Goal: Task Accomplishment & Management: Manage account settings

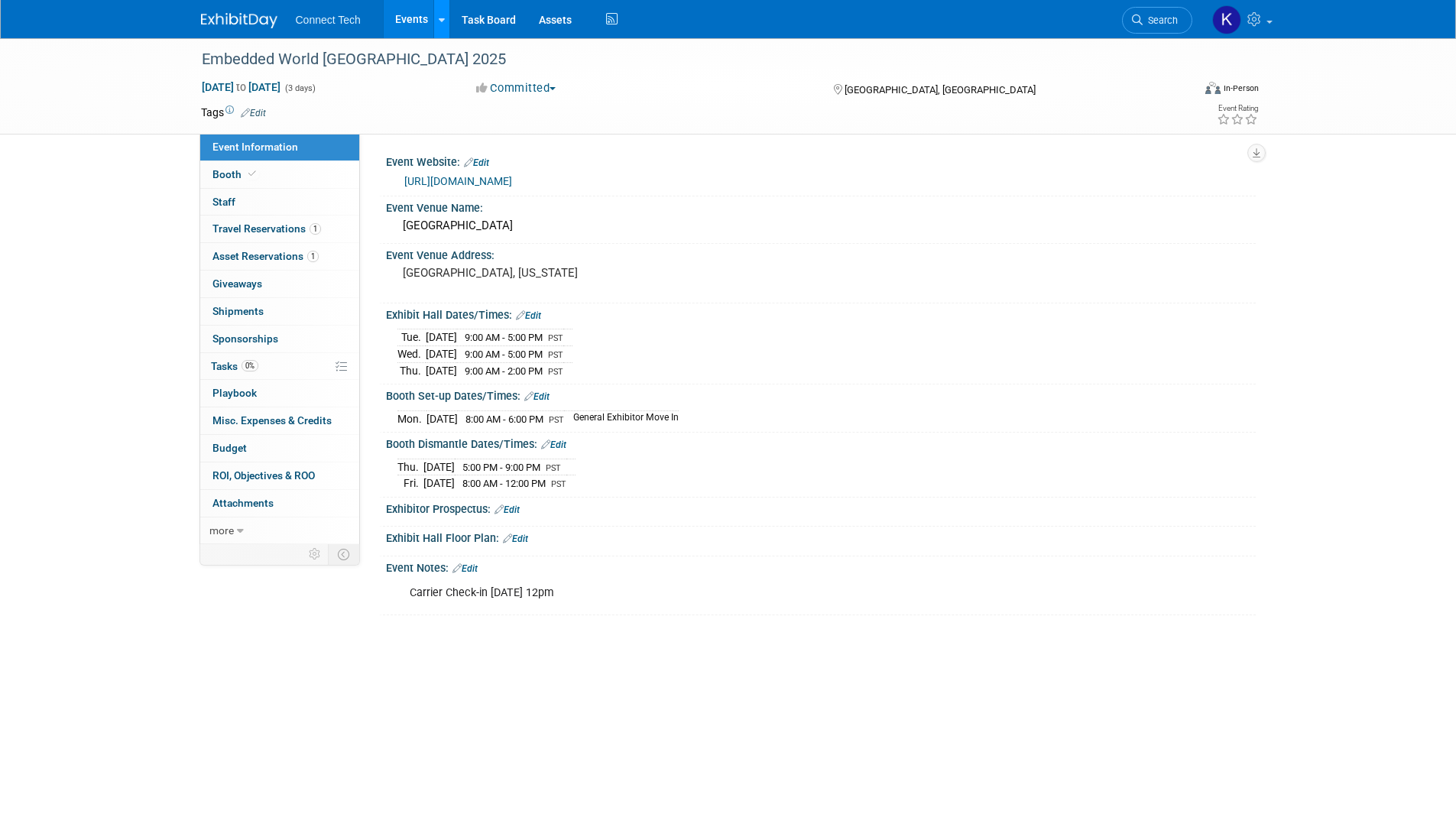
click at [439, 19] on icon at bounding box center [441, 20] width 6 height 10
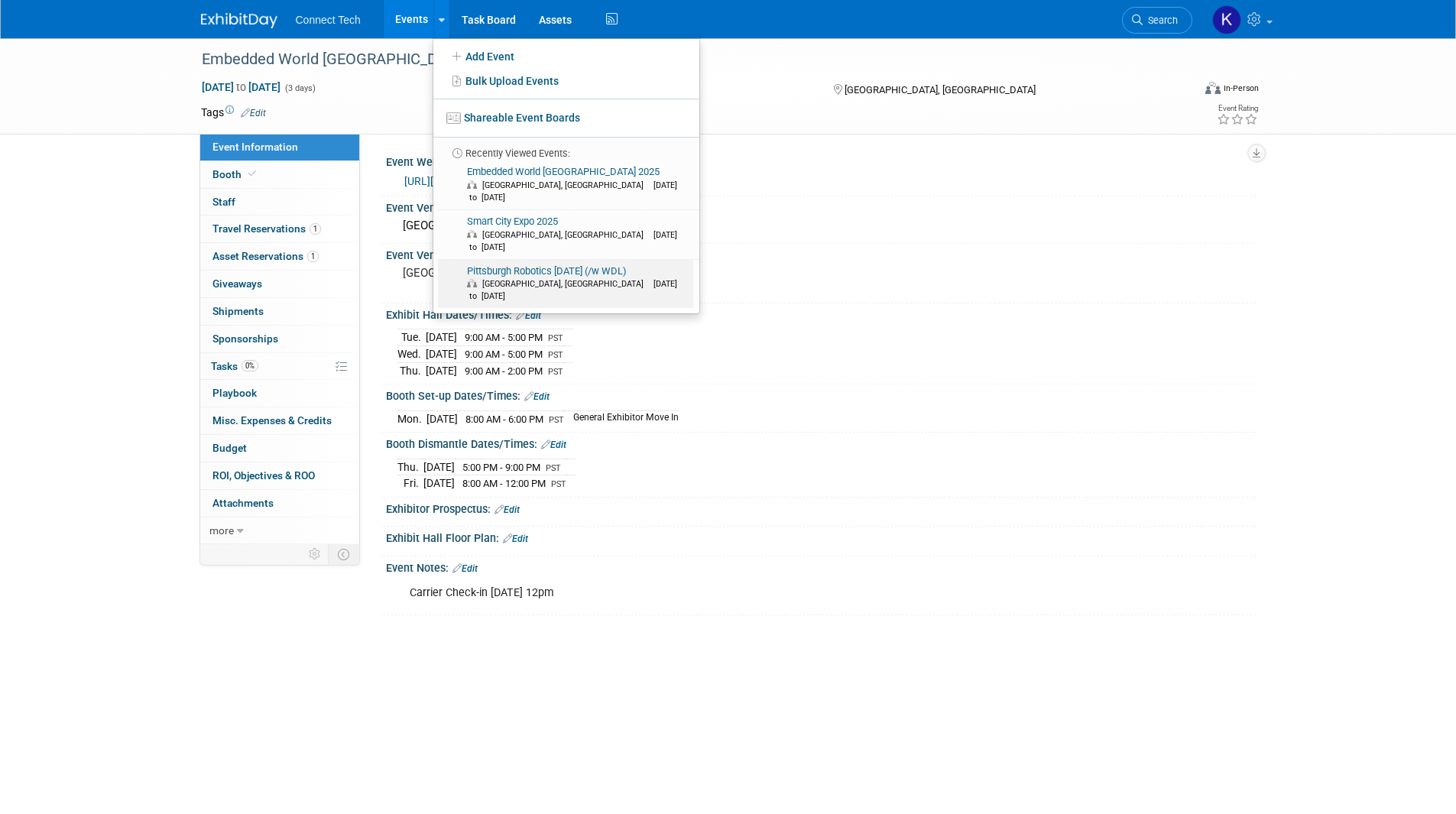
click at [550, 259] on link "Pittsburgh Robotics Discovery Day (/w WDL) Pittsburgh, PA Nov 5, 2025 to Nov 5,…" at bounding box center [566, 283] width 255 height 49
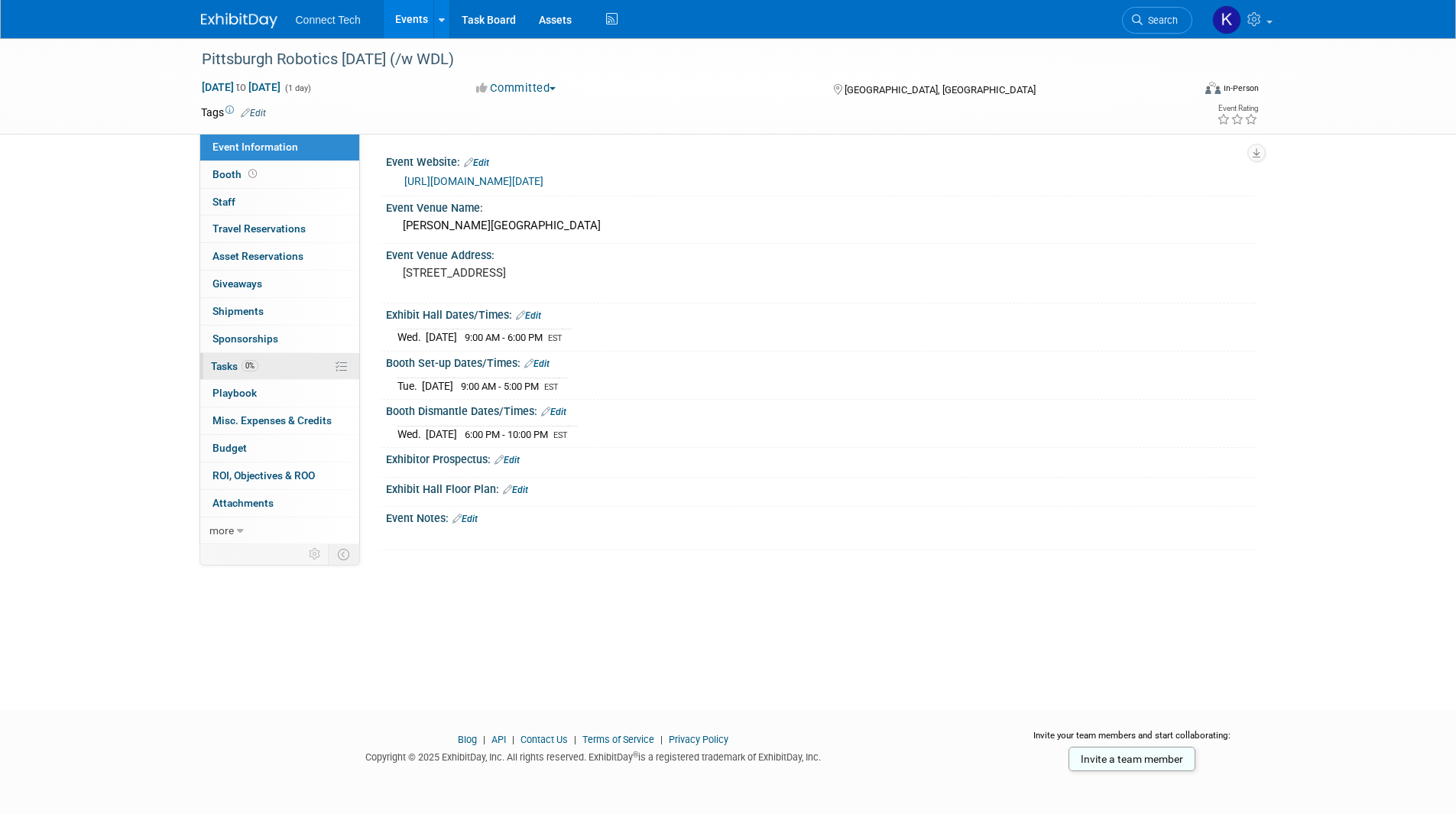
click at [290, 373] on link "0% Tasks 0%" at bounding box center [279, 366] width 159 height 27
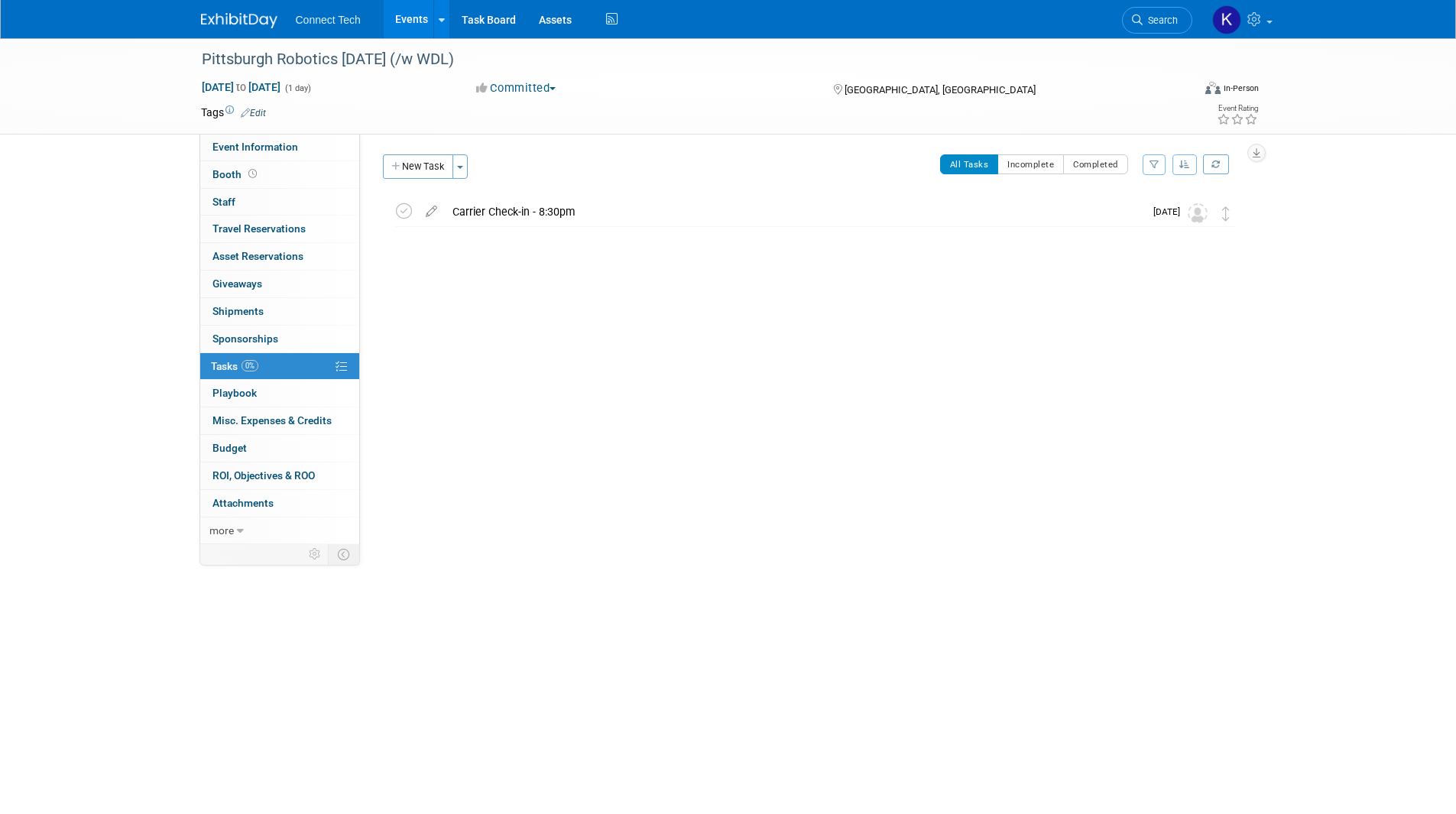
click at [734, 411] on div "Event Website: Edit [URL][DOMAIN_NAME][DATE] Event Venue Name: [PERSON_NAME][GE…" at bounding box center [807, 339] width 895 height 410
click at [443, 17] on icon at bounding box center [441, 20] width 6 height 10
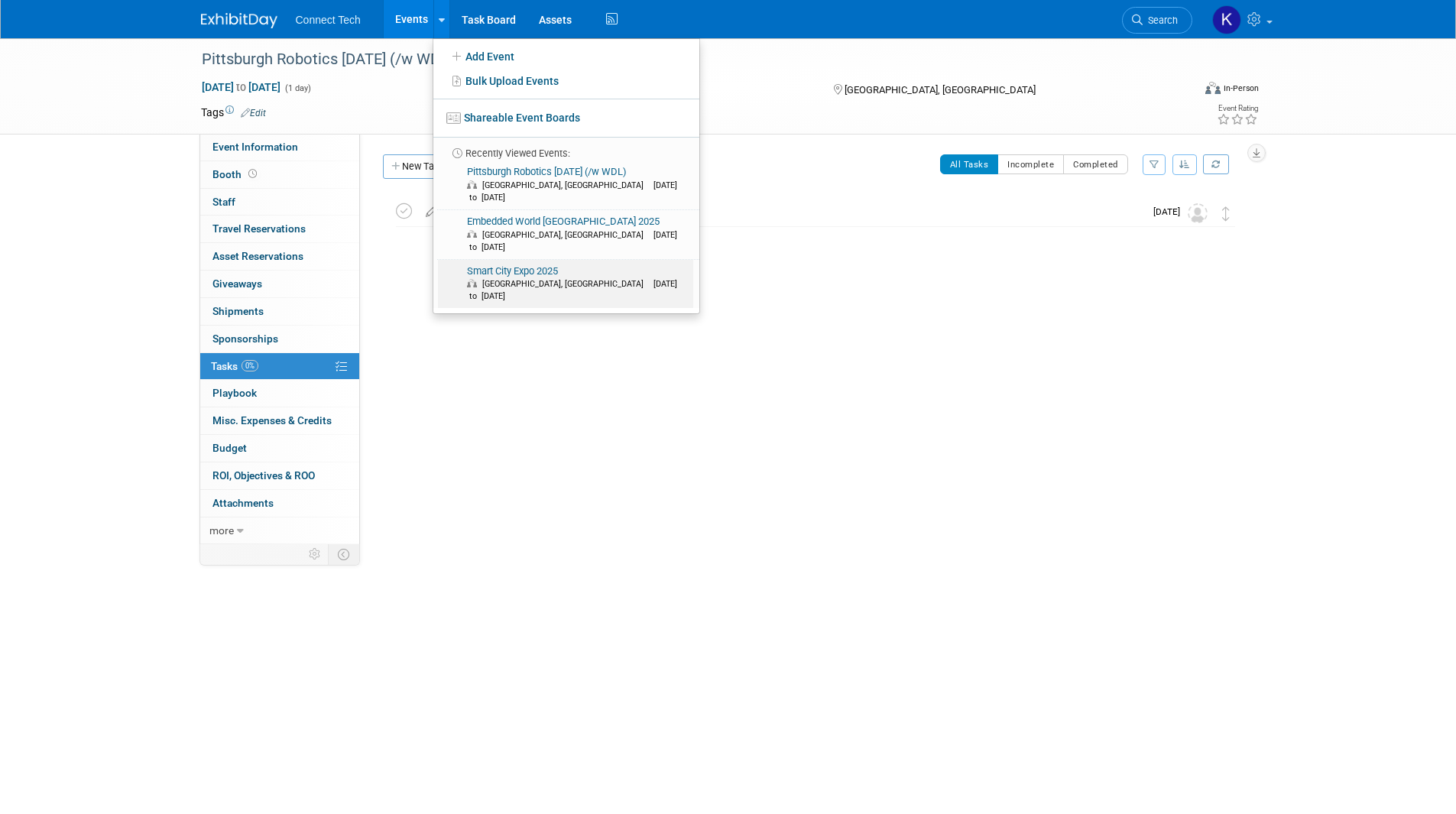
click at [540, 259] on link "Smart City Expo 2025 Barcelona, Spain Nov 4, 2025 to Nov 6, 2025" at bounding box center [566, 283] width 255 height 49
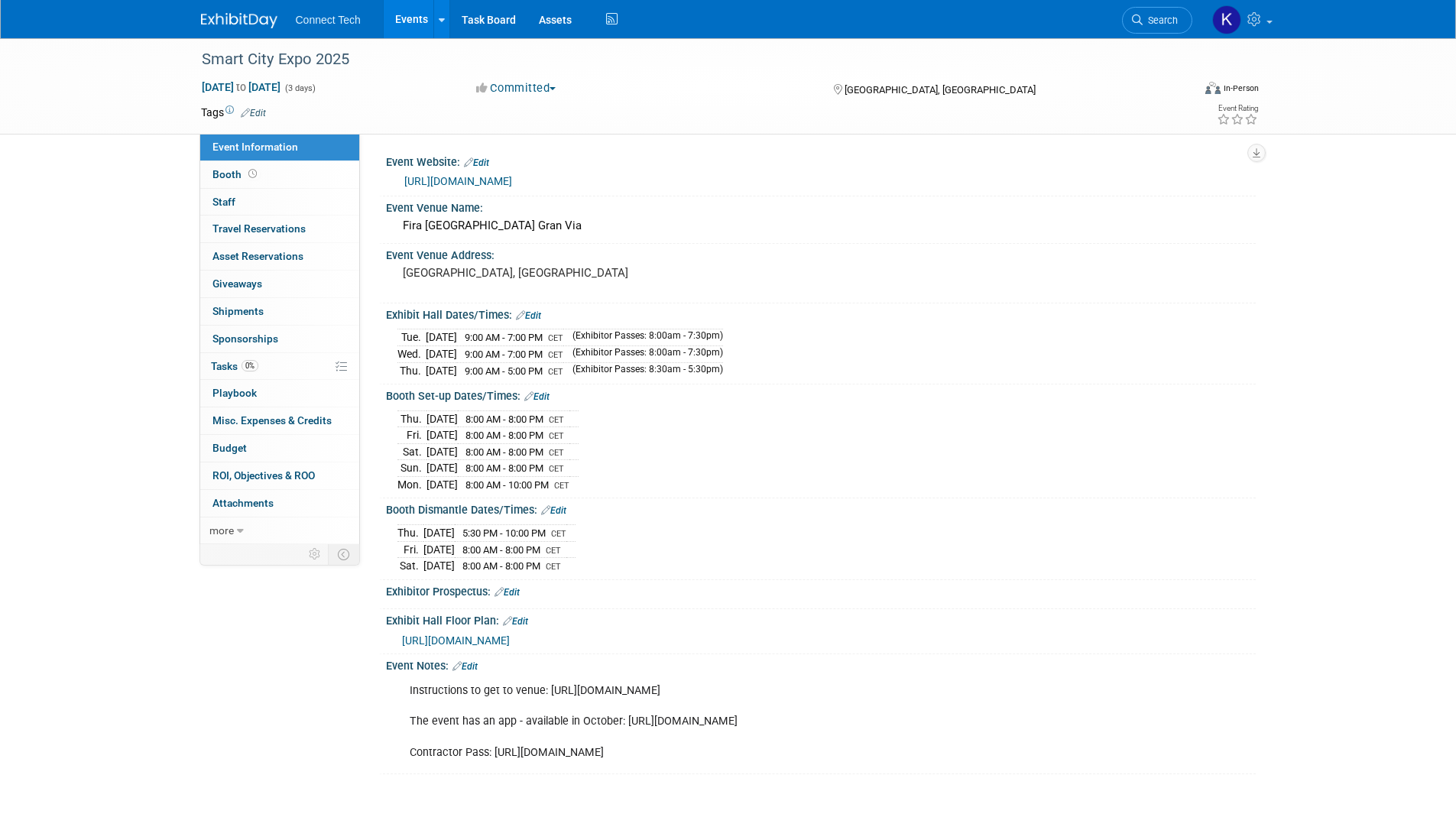
click at [502, 636] on span "[URL][DOMAIN_NAME]" at bounding box center [455, 640] width 107 height 12
click at [525, 617] on link "Edit" at bounding box center [515, 621] width 25 height 11
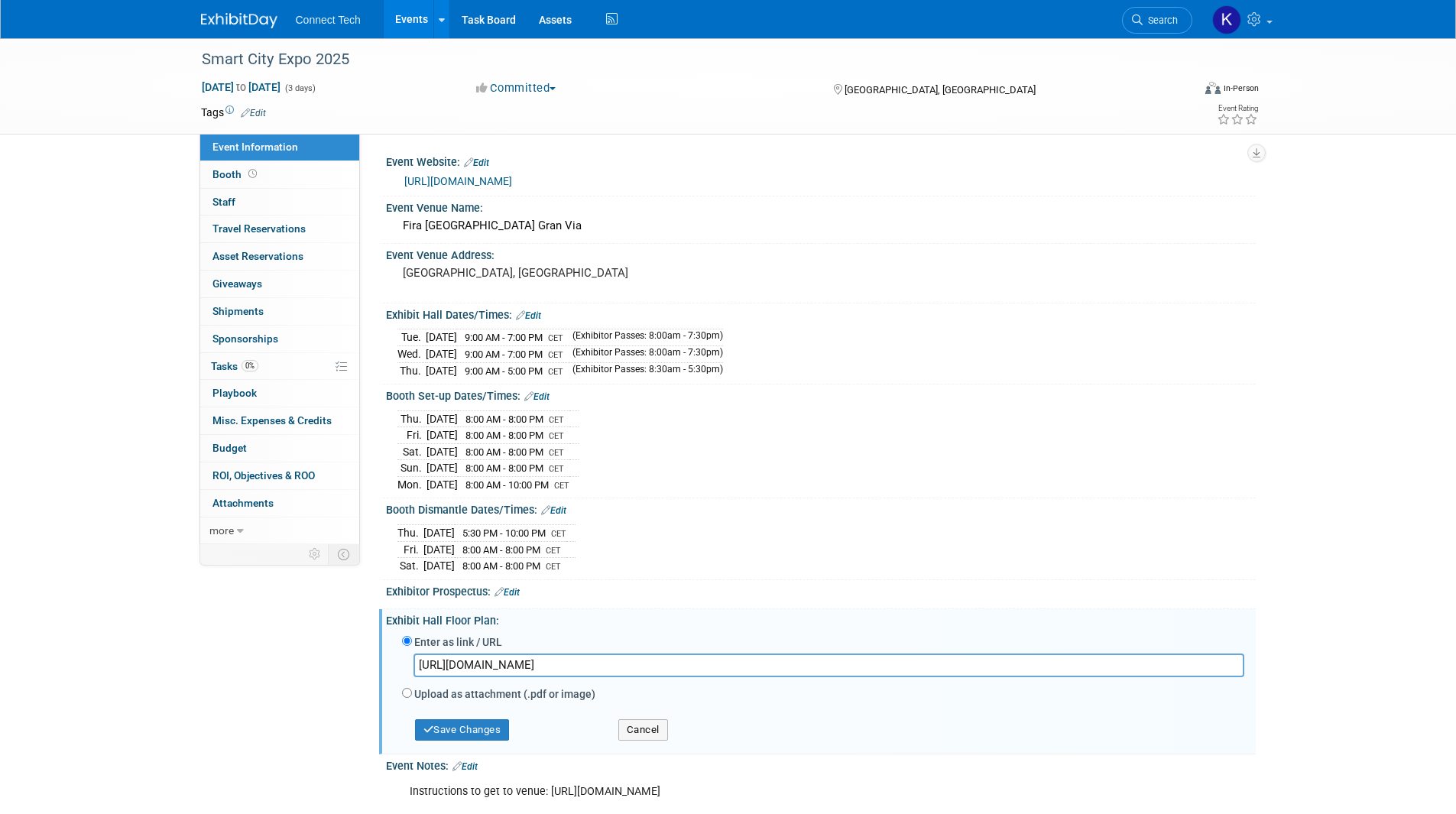
click at [545, 669] on input "[URL][DOMAIN_NAME]" at bounding box center [829, 665] width 831 height 24
type input "[URL][DOMAIN_NAME]"
click at [482, 732] on button "Save Changes" at bounding box center [462, 731] width 94 height 22
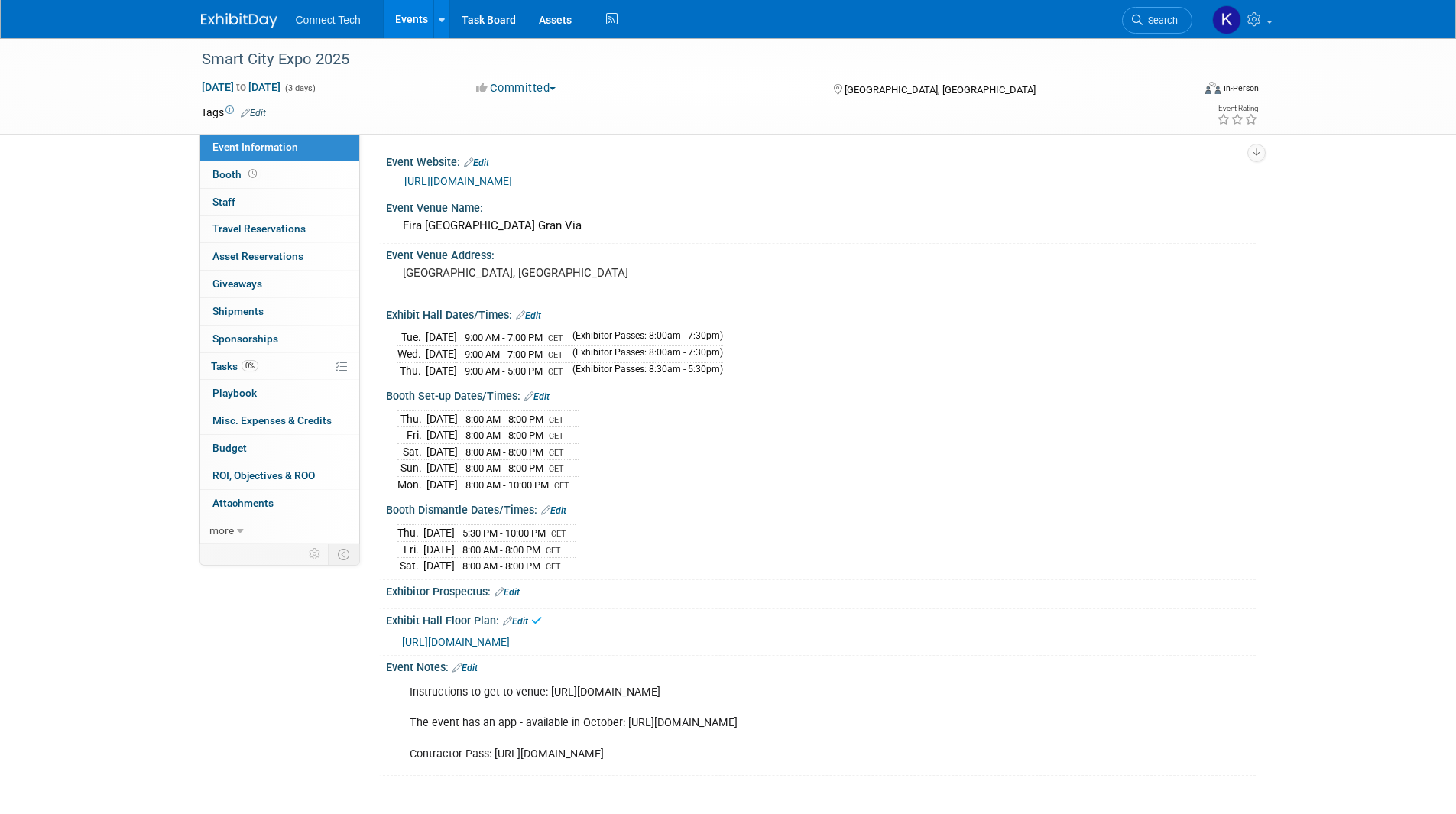
click at [1332, 758] on div "Smart City Expo 2025 [DATE] to [DATE] (3 days) [DATE] to [DATE] Committed Commi…" at bounding box center [728, 421] width 1456 height 768
